Goal: Navigation & Orientation: Go to known website

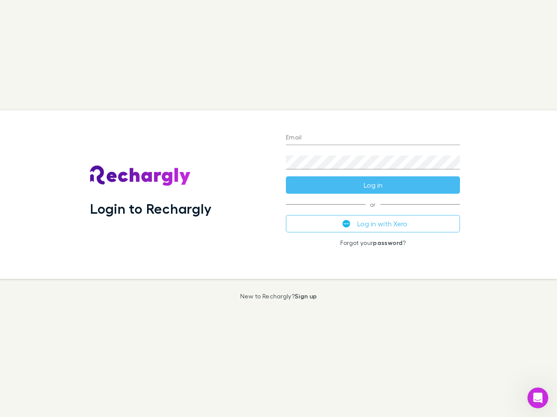
click at [278, 209] on div "Login to Rechargly" at bounding box center [181, 194] width 196 height 169
click at [373, 138] on input "Email" at bounding box center [373, 138] width 174 height 14
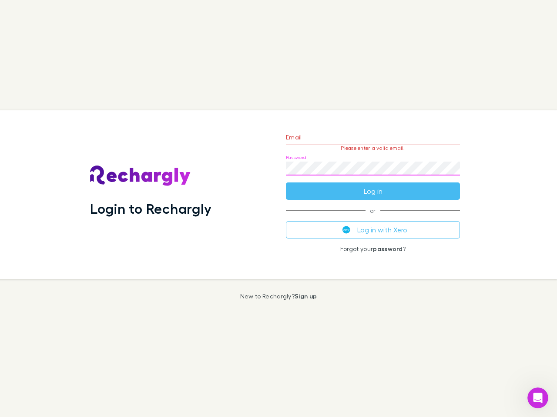
click at [373, 185] on form "Email Please enter a valid email. Password Log in" at bounding box center [373, 162] width 174 height 76
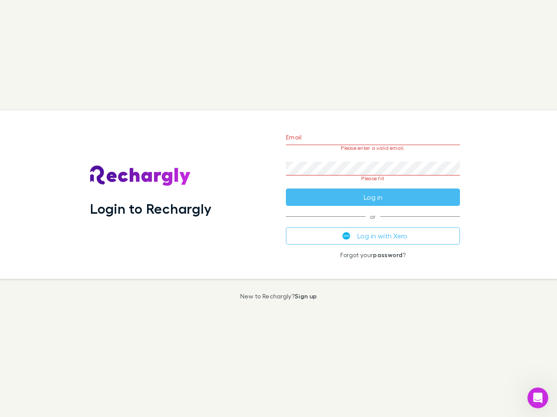
click at [373, 224] on div "Email Please enter a valid email. Password Please fill Log in or Log in with Xe…" at bounding box center [373, 194] width 188 height 169
click at [537, 398] on icon "Open Intercom Messenger" at bounding box center [538, 398] width 14 height 14
